Goal: Information Seeking & Learning: Learn about a topic

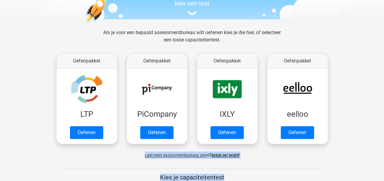
scroll to position [93, 0]
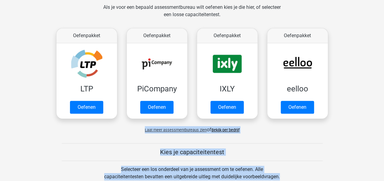
drag, startPoint x: 383, startPoint y: 179, endPoint x: 329, endPoint y: 136, distance: 68.7
click at [329, 136] on div "Als je voor een bepaald assessmentbureau wilt oefenen kies je die hier, of sele…" at bounding box center [192, 71] width 290 height 135
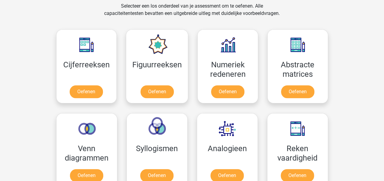
scroll to position [262, 0]
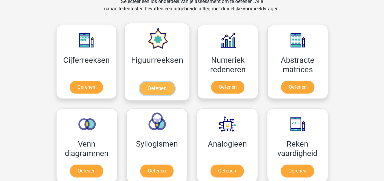
click at [157, 87] on link "Oefenen" at bounding box center [157, 88] width 35 height 13
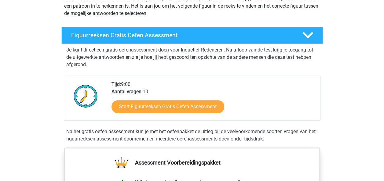
scroll to position [76, 0]
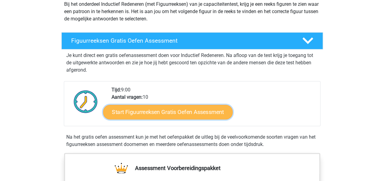
click at [212, 111] on link "Start Figuurreeksen Gratis Oefen Assessment" at bounding box center [167, 112] width 129 height 15
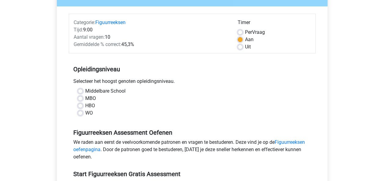
scroll to position [65, 0]
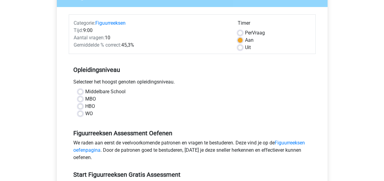
click at [80, 109] on div "HBO" at bounding box center [192, 106] width 228 height 7
click at [85, 107] on label "HBO" at bounding box center [90, 106] width 10 height 7
click at [80, 107] on input "HBO" at bounding box center [80, 106] width 5 height 6
radio input "true"
click at [290, 142] on link "Figuurreeksen oefenpagina" at bounding box center [188, 146] width 231 height 13
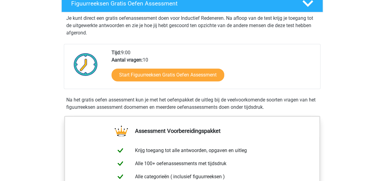
scroll to position [111, 0]
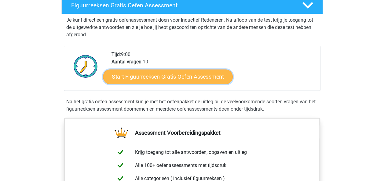
click at [194, 80] on link "Start Figuurreeksen Gratis Oefen Assessment" at bounding box center [167, 76] width 129 height 15
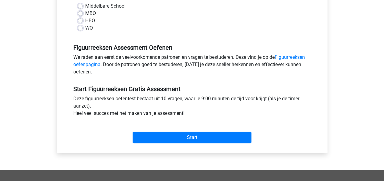
scroll to position [162, 0]
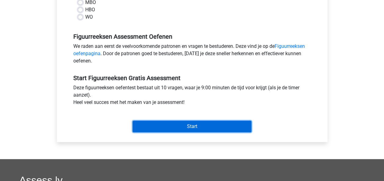
click at [184, 127] on input "Start" at bounding box center [191, 127] width 119 height 12
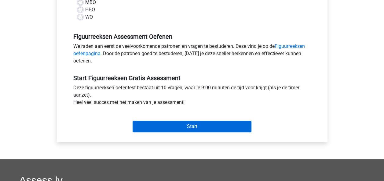
scroll to position [153, 0]
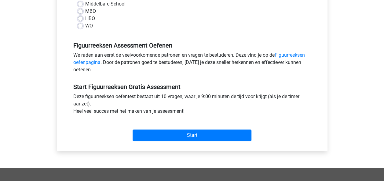
click at [137, 19] on div "HBO" at bounding box center [192, 18] width 228 height 7
click at [85, 19] on label "HBO" at bounding box center [90, 18] width 10 height 7
click at [79, 19] on input "HBO" at bounding box center [80, 18] width 5 height 6
radio input "true"
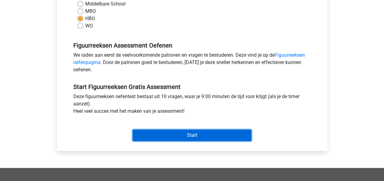
click at [191, 133] on input "Start" at bounding box center [191, 136] width 119 height 12
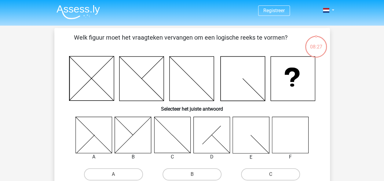
click at [285, 147] on icon at bounding box center [290, 135] width 36 height 36
click at [285, 136] on icon at bounding box center [290, 135] width 36 height 36
click at [283, 132] on icon at bounding box center [290, 135] width 36 height 36
click at [291, 157] on div "F" at bounding box center [290, 157] width 46 height 7
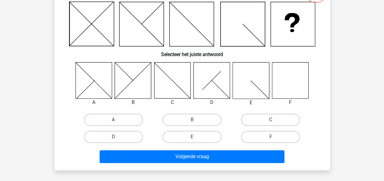
scroll to position [57, 0]
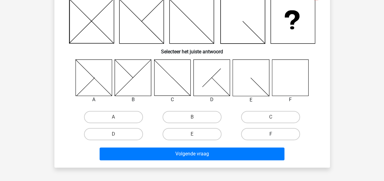
click at [284, 132] on label "F" at bounding box center [270, 134] width 59 height 12
click at [274, 134] on input "F" at bounding box center [272, 136] width 4 height 4
radio input "true"
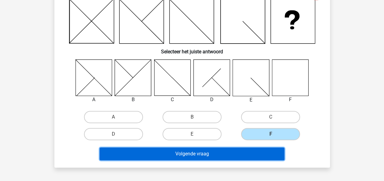
click at [253, 154] on button "Volgende vraag" at bounding box center [192, 154] width 185 height 13
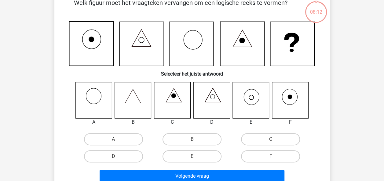
scroll to position [28, 0]
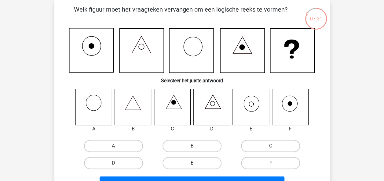
click at [203, 163] on label "E" at bounding box center [191, 163] width 59 height 12
click at [196, 163] on input "E" at bounding box center [194, 165] width 4 height 4
radio input "true"
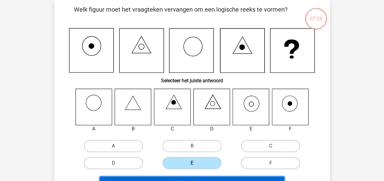
click at [229, 179] on button "Volgende vraag" at bounding box center [192, 183] width 185 height 13
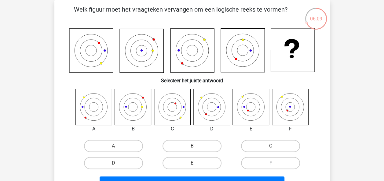
click at [266, 162] on label "F" at bounding box center [270, 163] width 59 height 12
click at [270, 163] on input "F" at bounding box center [272, 165] width 4 height 4
radio input "true"
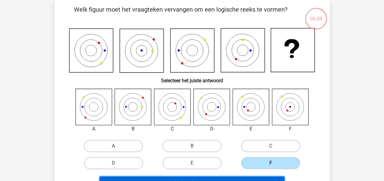
click at [233, 179] on button "Volgende vraag" at bounding box center [192, 183] width 185 height 13
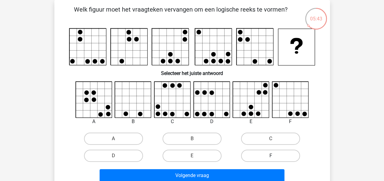
click at [256, 156] on label "F" at bounding box center [270, 156] width 59 height 12
click at [270, 156] on input "F" at bounding box center [272, 158] width 4 height 4
radio input "true"
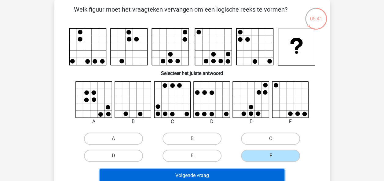
click at [227, 176] on button "Volgende vraag" at bounding box center [192, 175] width 185 height 13
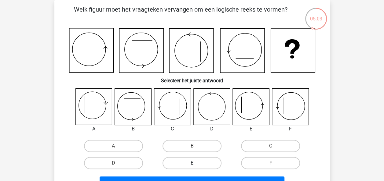
click at [201, 162] on label "E" at bounding box center [191, 163] width 59 height 12
click at [196, 163] on input "E" at bounding box center [194, 165] width 4 height 4
radio input "true"
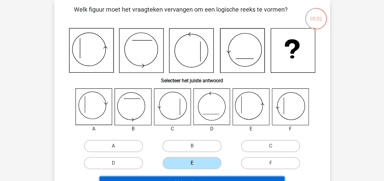
click at [205, 179] on button "Volgende vraag" at bounding box center [192, 183] width 185 height 13
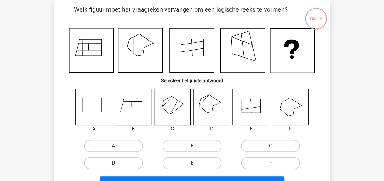
click at [129, 164] on label "D" at bounding box center [113, 163] width 59 height 12
click at [117, 164] on input "D" at bounding box center [115, 165] width 4 height 4
radio input "true"
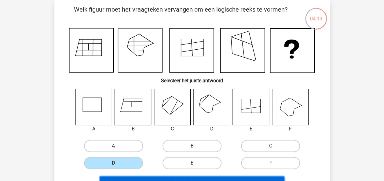
click at [144, 179] on button "Volgende vraag" at bounding box center [192, 183] width 185 height 13
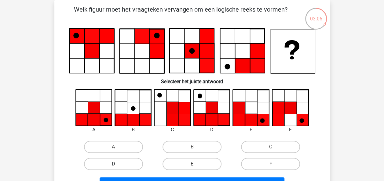
click at [118, 164] on label "D" at bounding box center [113, 164] width 59 height 12
click at [117, 164] on input "D" at bounding box center [115, 166] width 4 height 4
radio input "true"
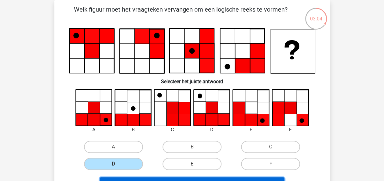
click at [127, 180] on button "Volgende vraag" at bounding box center [192, 184] width 185 height 13
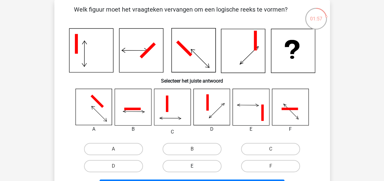
click at [202, 167] on label "E" at bounding box center [191, 166] width 59 height 12
click at [196, 167] on input "E" at bounding box center [194, 168] width 4 height 4
radio input "true"
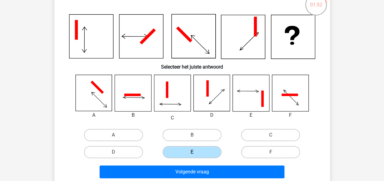
scroll to position [45, 0]
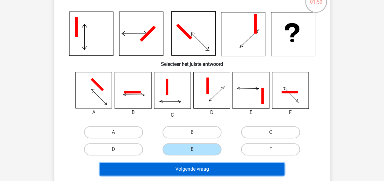
click at [214, 170] on button "Volgende vraag" at bounding box center [192, 169] width 185 height 13
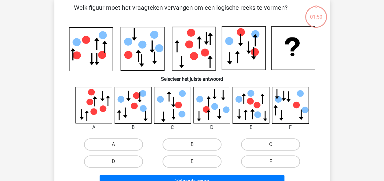
scroll to position [28, 0]
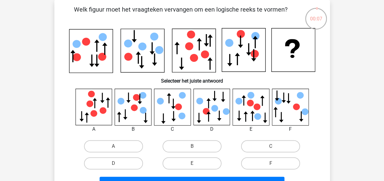
click at [220, 111] on icon at bounding box center [211, 107] width 36 height 36
click at [135, 161] on label "D" at bounding box center [113, 164] width 59 height 12
click at [117, 164] on input "D" at bounding box center [115, 166] width 4 height 4
radio input "true"
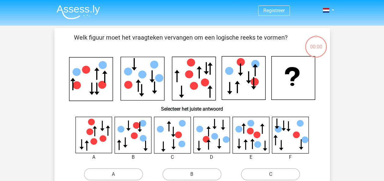
scroll to position [28, 0]
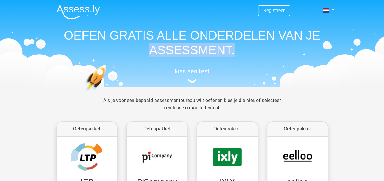
drag, startPoint x: 383, startPoint y: 29, endPoint x: 385, endPoint y: 47, distance: 18.4
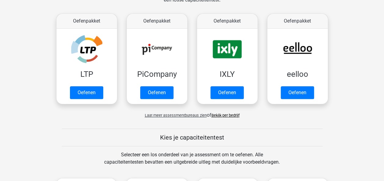
scroll to position [103, 0]
